Goal: Information Seeking & Learning: Check status

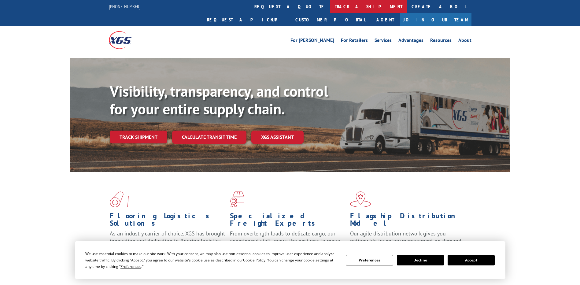
click at [330, 9] on link "track a shipment" at bounding box center [368, 6] width 77 height 13
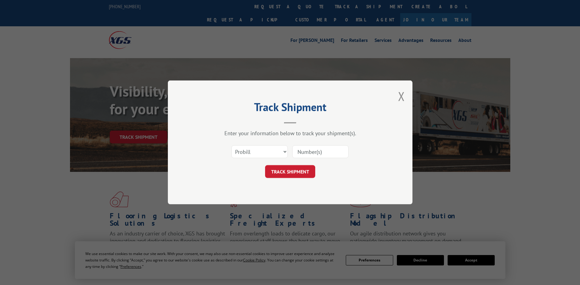
click at [262, 158] on div "Select category... Probill BOL PO" at bounding box center [260, 152] width 56 height 14
click at [262, 151] on select "Select category... Probill BOL PO" at bounding box center [259, 151] width 56 height 13
select select "po"
click at [231, 145] on select "Select category... Probill BOL PO" at bounding box center [259, 151] width 56 height 13
click at [309, 152] on input at bounding box center [320, 151] width 56 height 13
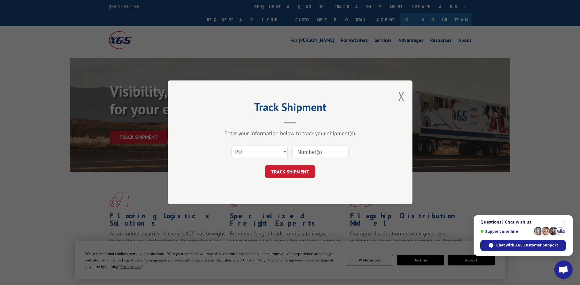
paste input "41510673"
type input "41510673"
click button "TRACK SHIPMENT" at bounding box center [290, 171] width 50 height 13
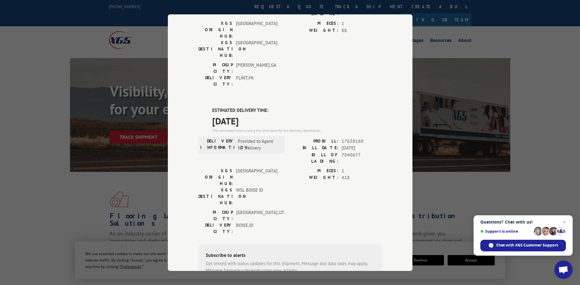
scroll to position [92, 0]
